Goal: Find specific page/section: Find specific page/section

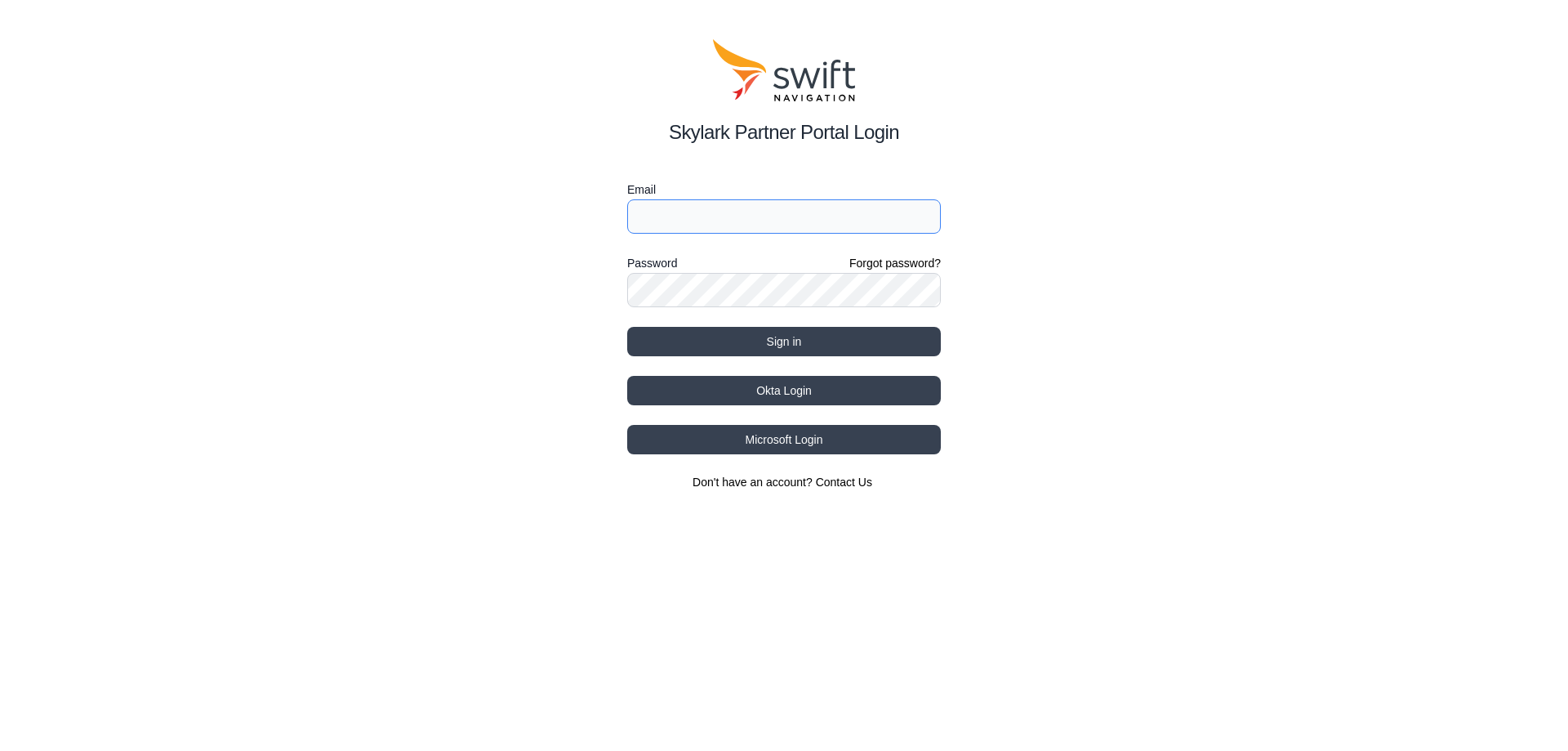
click at [823, 202] on input "Email" at bounding box center [784, 216] width 314 height 34
type input "[EMAIL_ADDRESS][DOMAIN_NAME]"
click at [627, 327] on button "Sign in" at bounding box center [784, 342] width 314 height 29
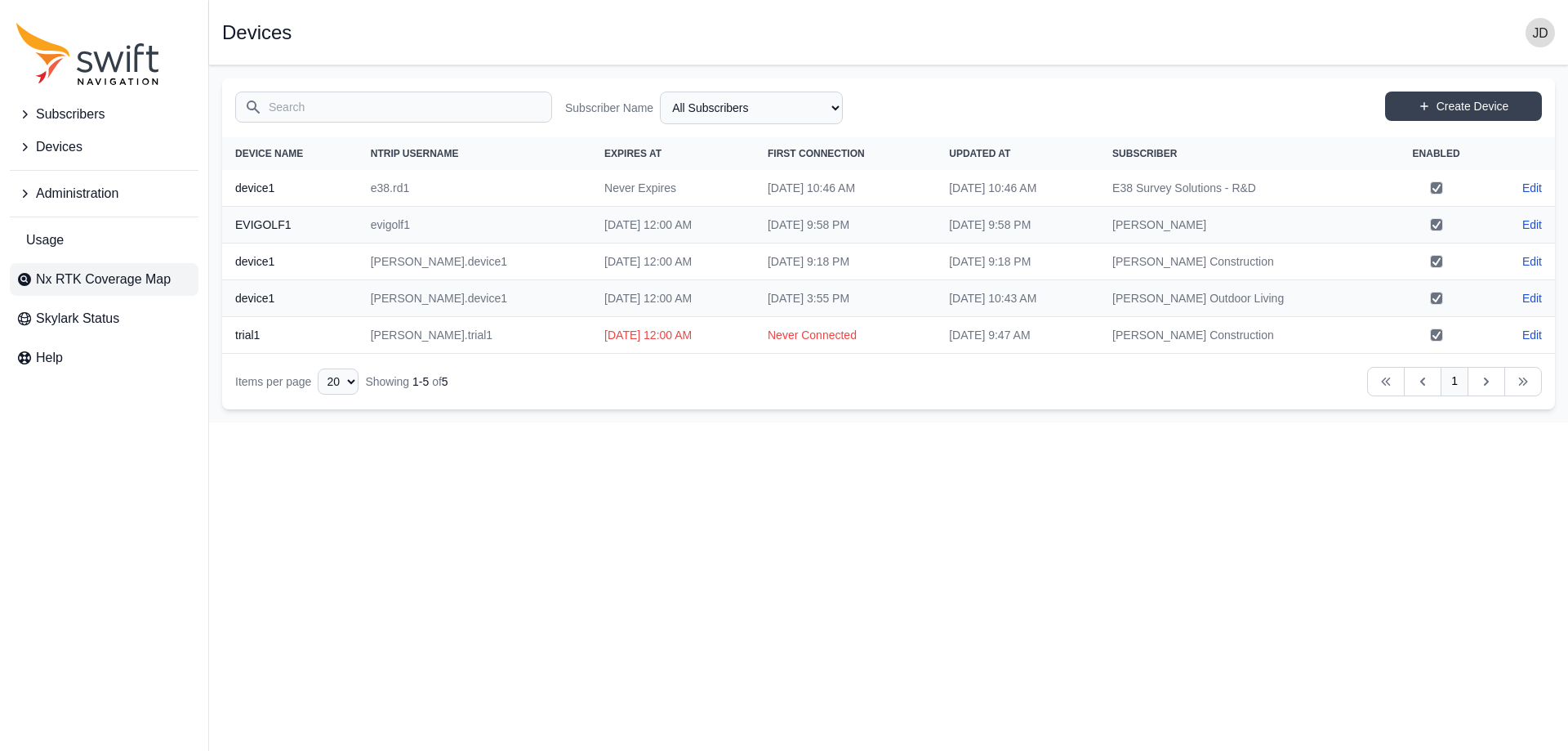
click at [91, 278] on span "Nx RTK Coverage Map" at bounding box center [103, 279] width 135 height 20
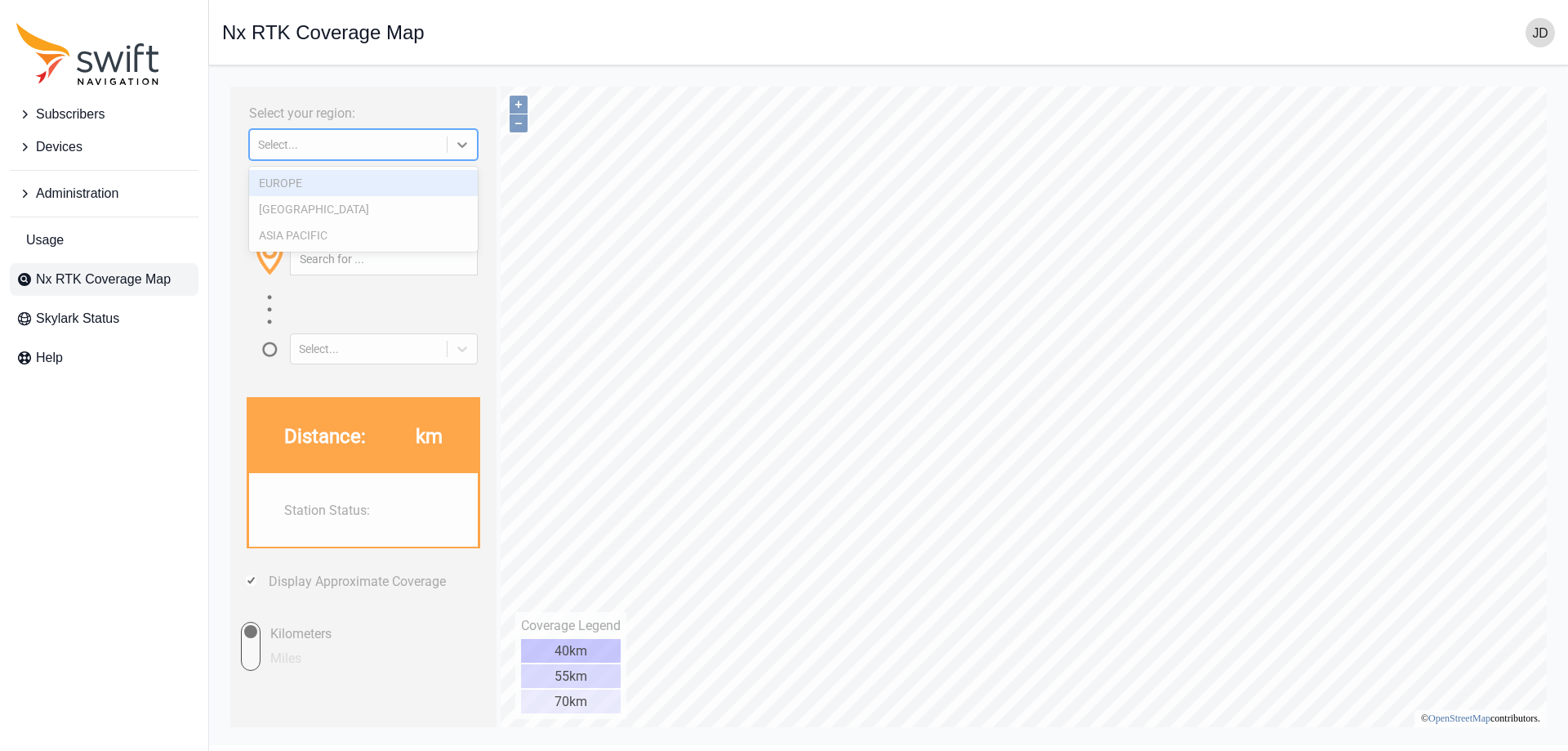
click at [413, 158] on div "Select..." at bounding box center [363, 144] width 229 height 31
click at [403, 208] on div "[GEOGRAPHIC_DATA]" at bounding box center [363, 209] width 229 height 26
